Goal: Information Seeking & Learning: Learn about a topic

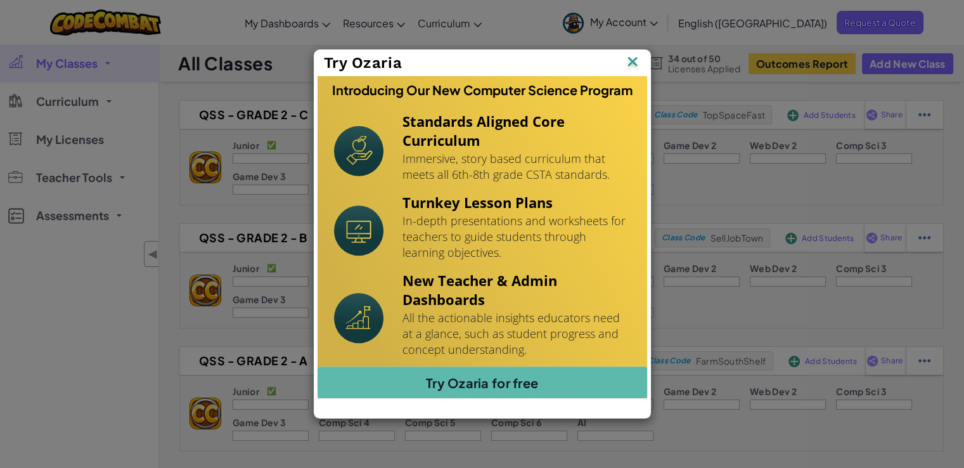
click at [638, 60] on img at bounding box center [632, 62] width 16 height 19
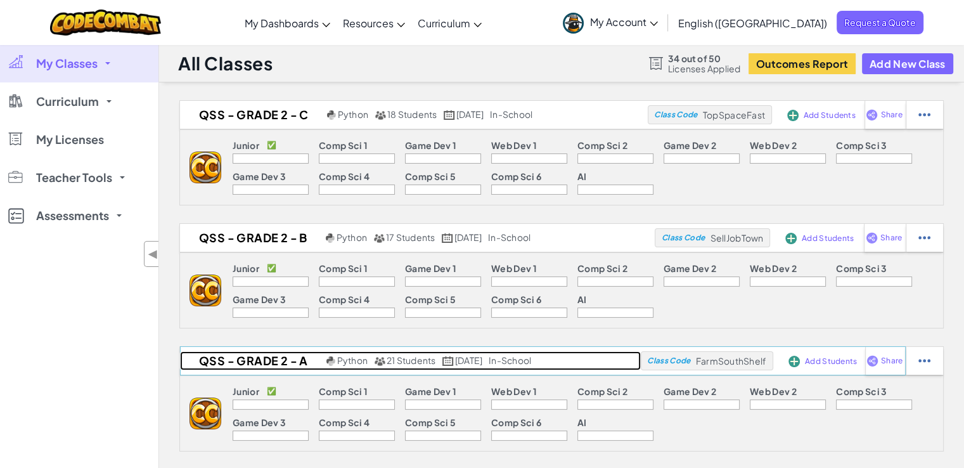
click at [259, 368] on h2 "QSS - Grade 2 - A" at bounding box center [251, 360] width 143 height 19
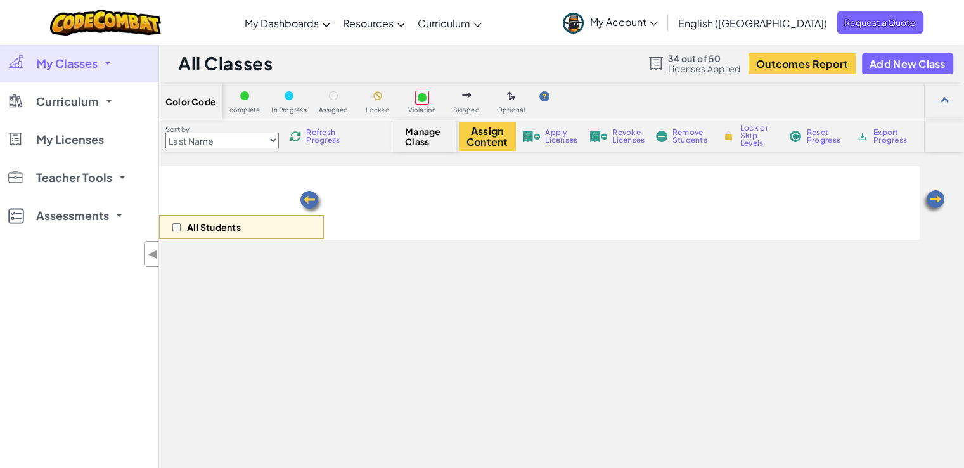
select select "560f1a9f22961295f9427742"
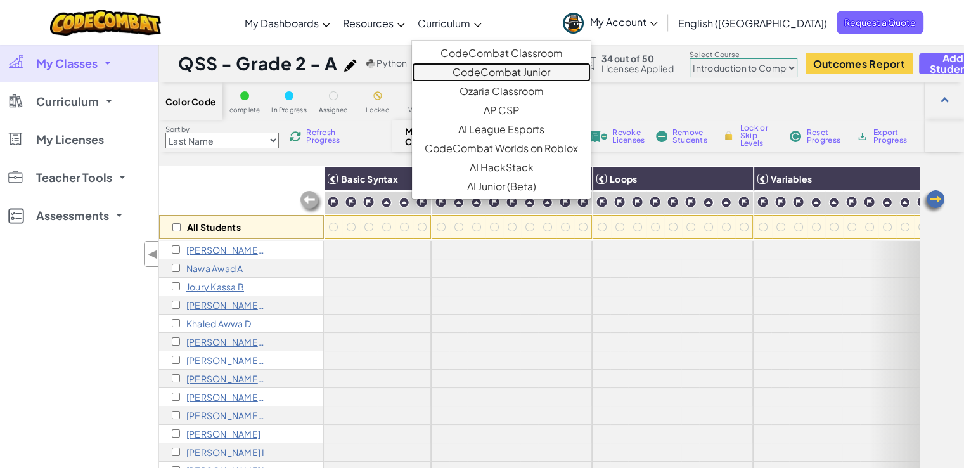
click at [520, 70] on link "CodeCombat Junior" at bounding box center [501, 72] width 179 height 19
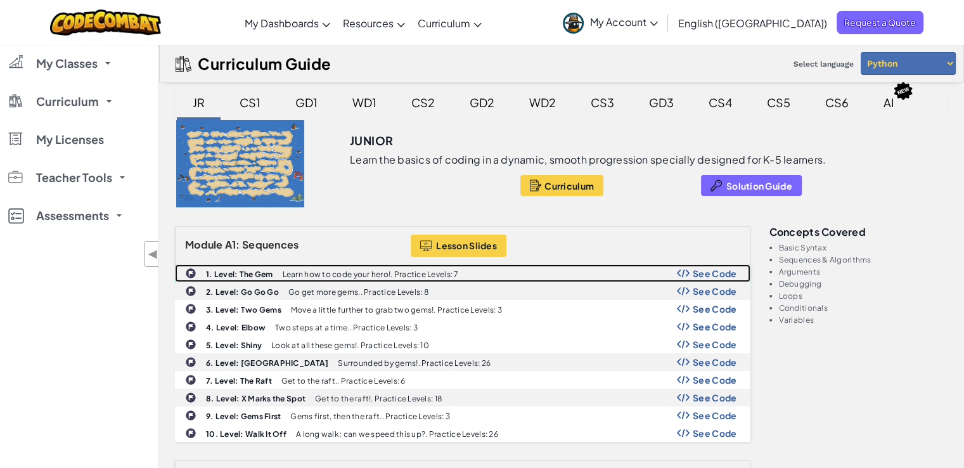
click at [319, 272] on p "Learn how to code your hero!. Practice Levels: 7" at bounding box center [371, 274] width 176 height 8
